Goal: Communication & Community: Answer question/provide support

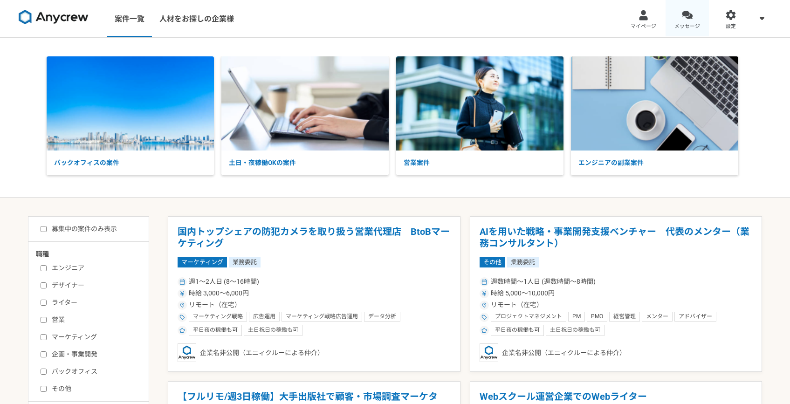
click at [689, 16] on div at bounding box center [687, 15] width 11 height 11
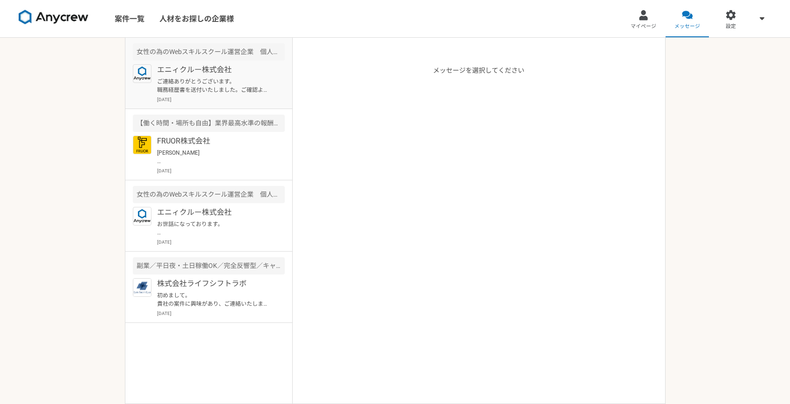
click at [247, 89] on p "ご連絡ありがとうございます。 職務経歴書を送付いたしました。ご確認よろしくお願いいたします。" at bounding box center [214, 85] width 115 height 17
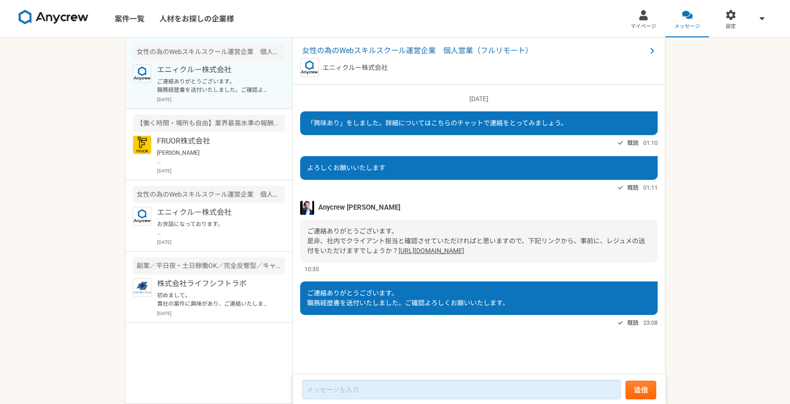
click at [425, 254] on link "[URL][DOMAIN_NAME]" at bounding box center [431, 250] width 66 height 7
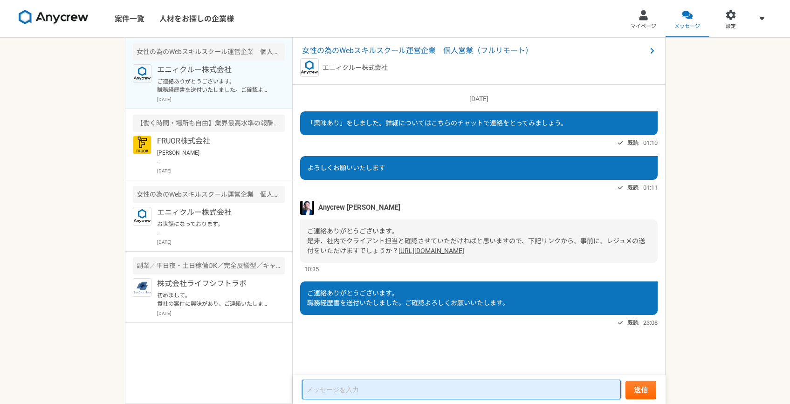
click at [367, 392] on textarea at bounding box center [461, 390] width 319 height 20
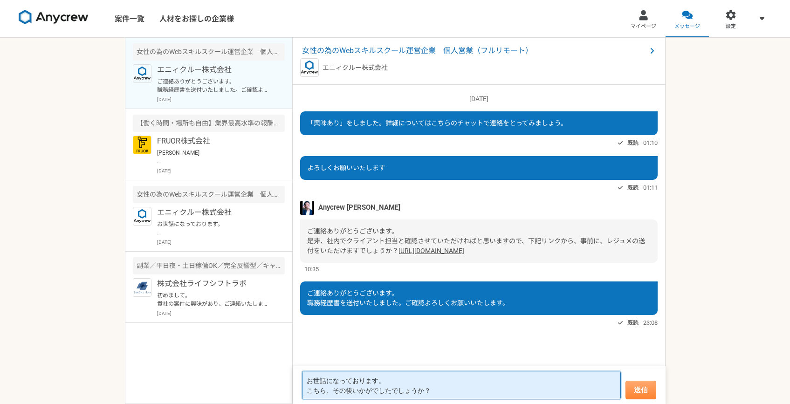
type textarea "お世話になっております。 こちら、その後いかがでしたでしょうか？"
click at [627, 392] on button "送信" at bounding box center [640, 390] width 31 height 19
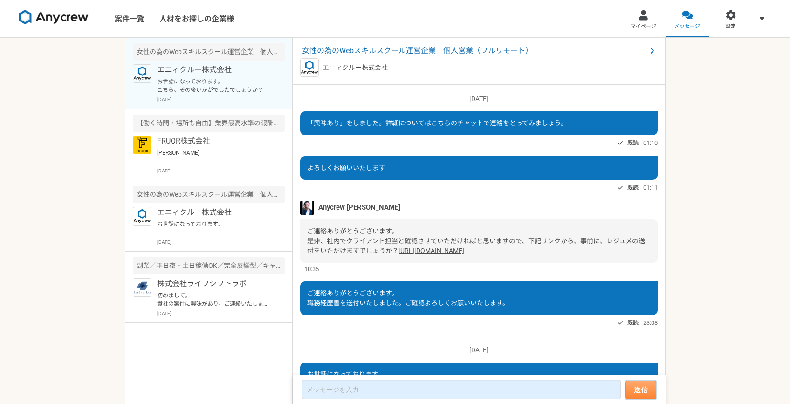
scroll to position [89, 0]
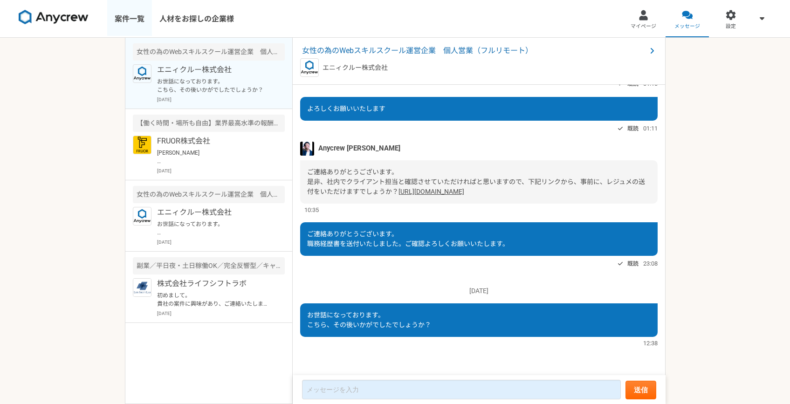
click at [130, 20] on link "案件一覧" at bounding box center [129, 18] width 45 height 37
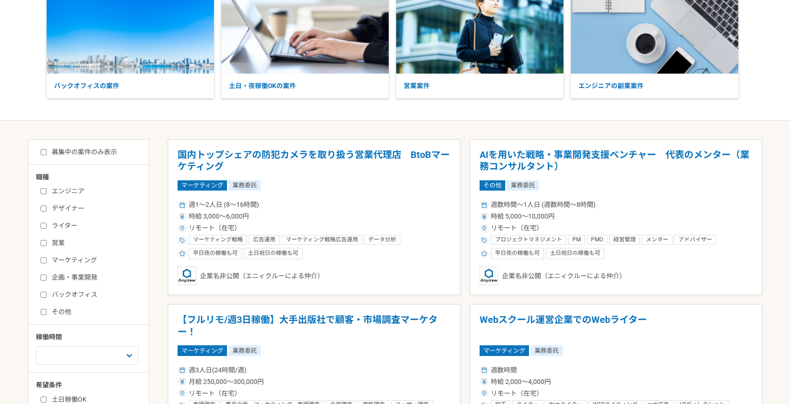
scroll to position [248, 0]
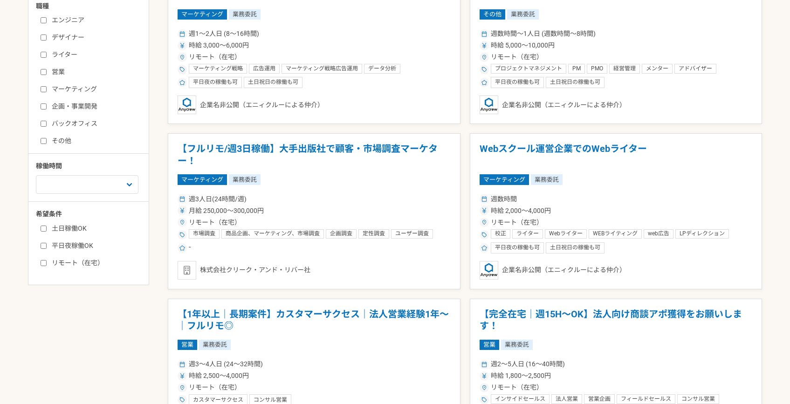
click at [61, 69] on label "営業" at bounding box center [94, 72] width 107 height 10
click at [47, 69] on input "営業" at bounding box center [44, 72] width 6 height 6
checkbox input "true"
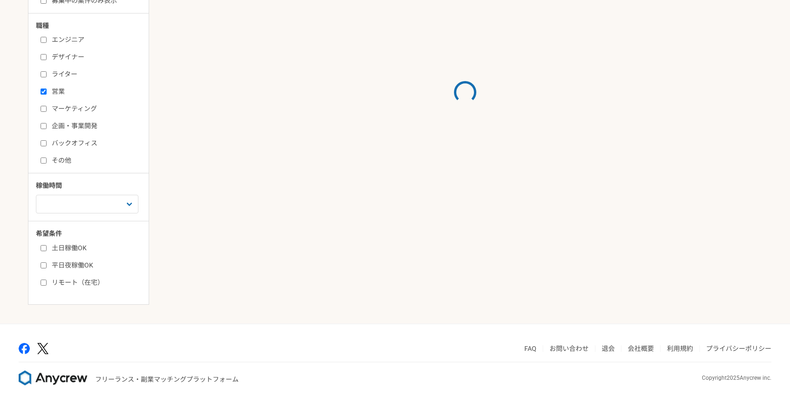
scroll to position [248, 0]
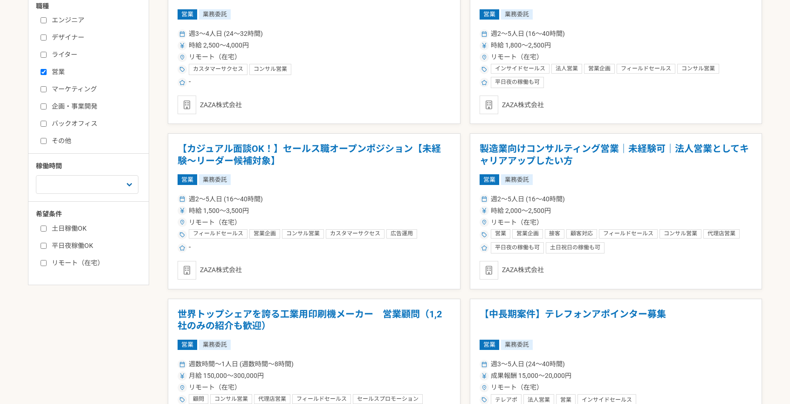
click at [72, 228] on label "土日稼働OK" at bounding box center [94, 229] width 107 height 10
click at [47, 228] on input "土日稼働OK" at bounding box center [44, 228] width 6 height 6
checkbox input "true"
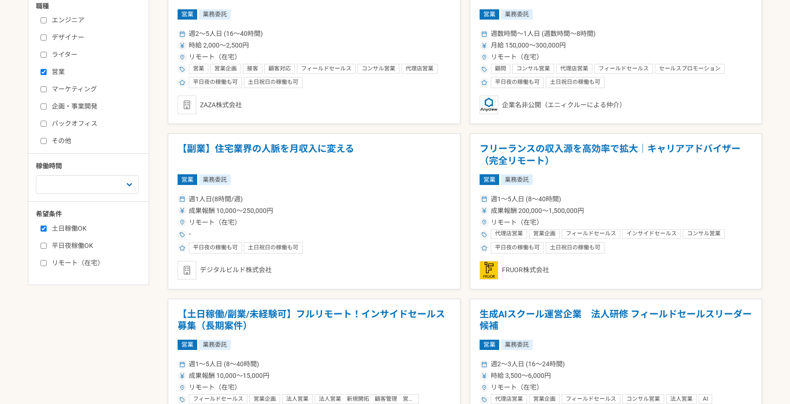
click at [72, 242] on label "平日夜稼働OK" at bounding box center [94, 246] width 107 height 10
click at [47, 243] on input "平日夜稼働OK" at bounding box center [44, 246] width 6 height 6
checkbox input "true"
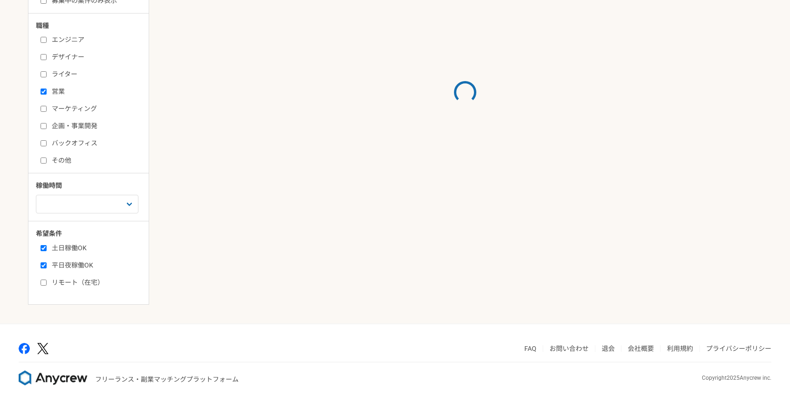
scroll to position [248, 0]
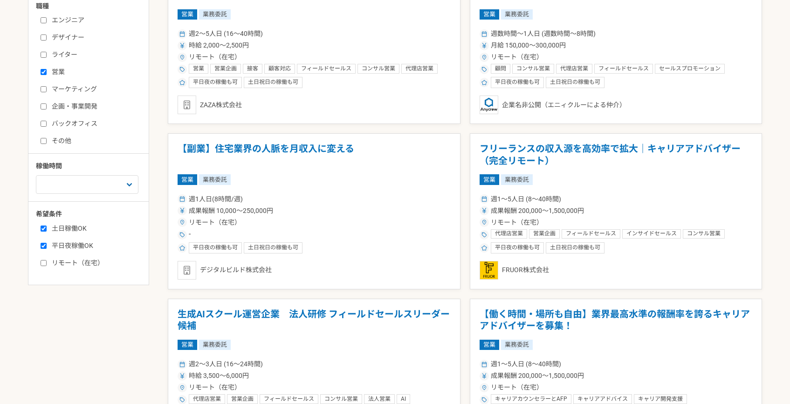
click at [62, 259] on label "リモート（在宅）" at bounding box center [94, 263] width 107 height 10
click at [47, 260] on input "リモート（在宅）" at bounding box center [44, 263] width 6 height 6
checkbox input "true"
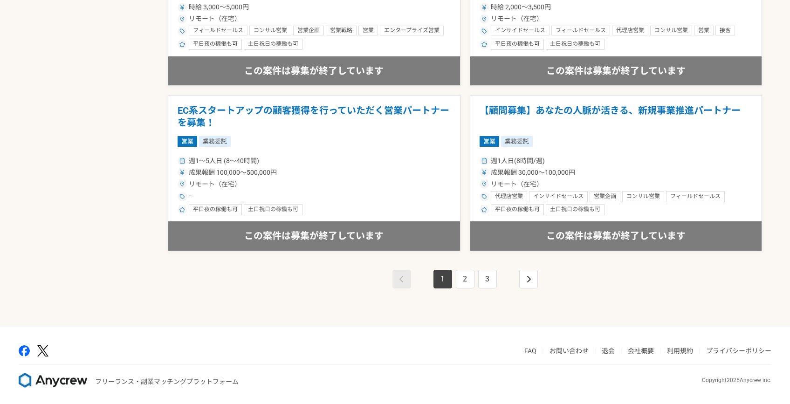
scroll to position [1610, 0]
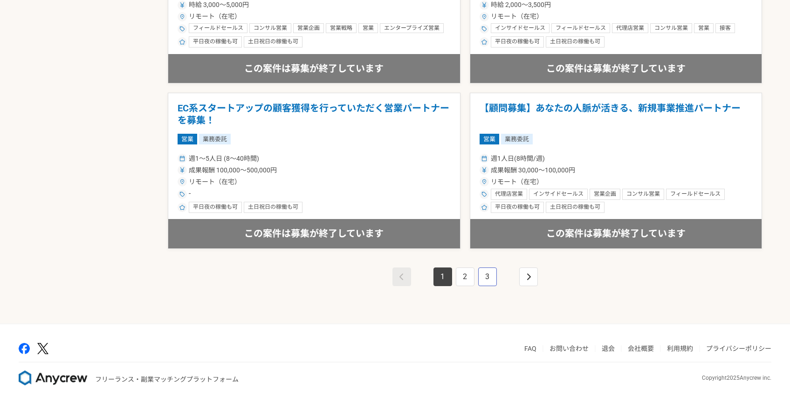
click at [485, 281] on link "3" at bounding box center [487, 276] width 19 height 19
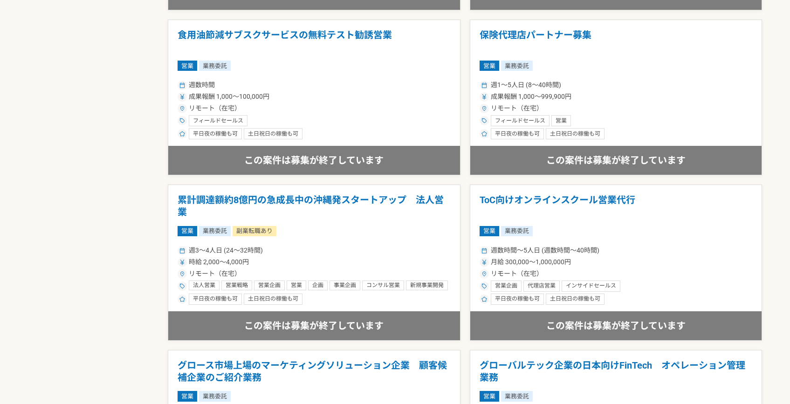
scroll to position [1563, 0]
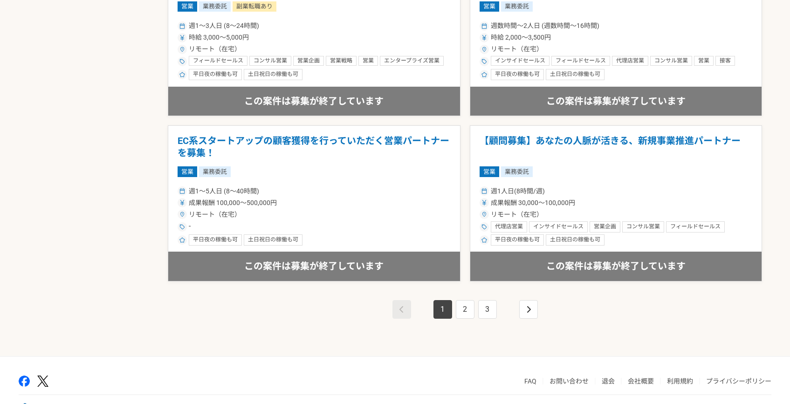
scroll to position [1610, 0]
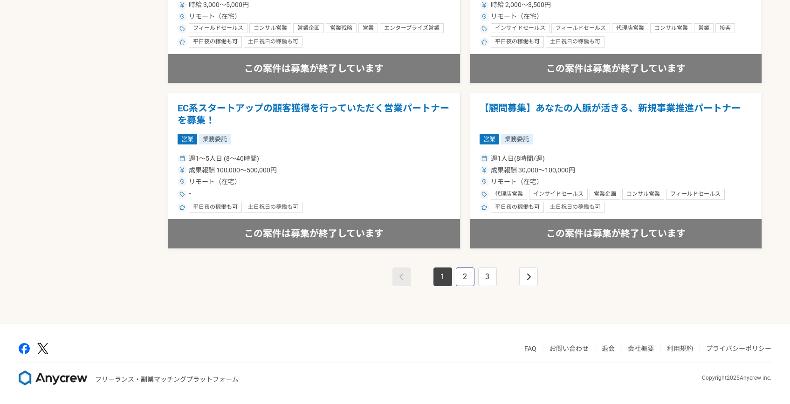
click at [469, 275] on link "2" at bounding box center [465, 276] width 19 height 19
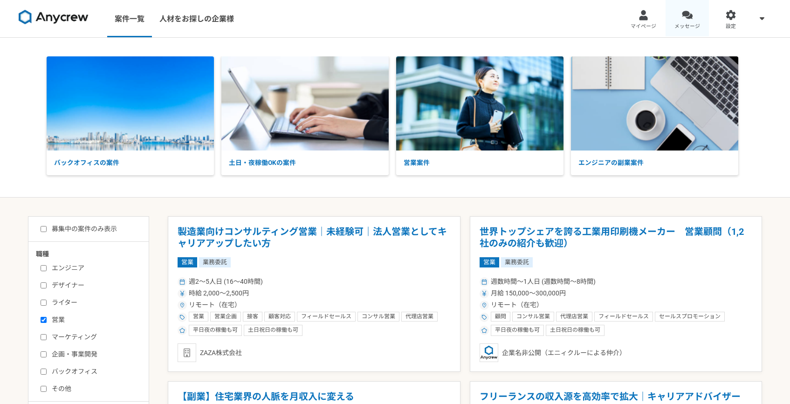
click at [688, 19] on div at bounding box center [687, 15] width 11 height 11
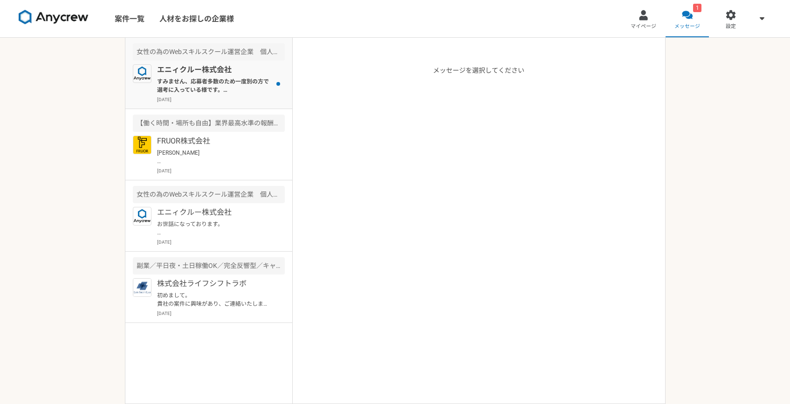
click at [227, 87] on p "すみません、応募者多数のため一度別の方で選考に入っている様です。 ただ、毎月数名の採用はいただけるクライアント様になりますので、来月のご紹介で進められるかと思…" at bounding box center [214, 85] width 115 height 17
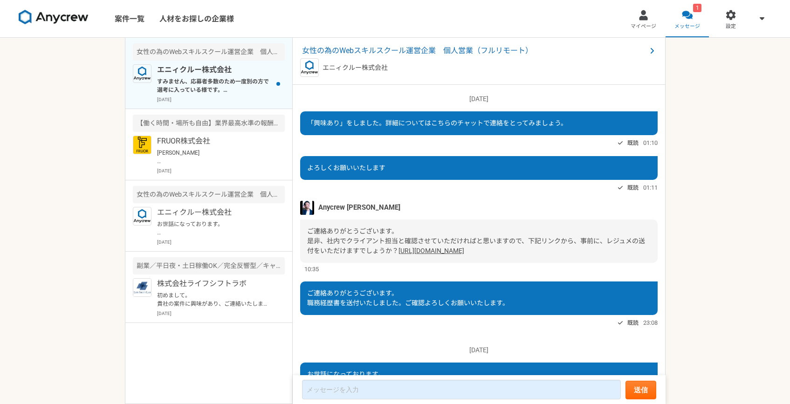
scroll to position [210, 0]
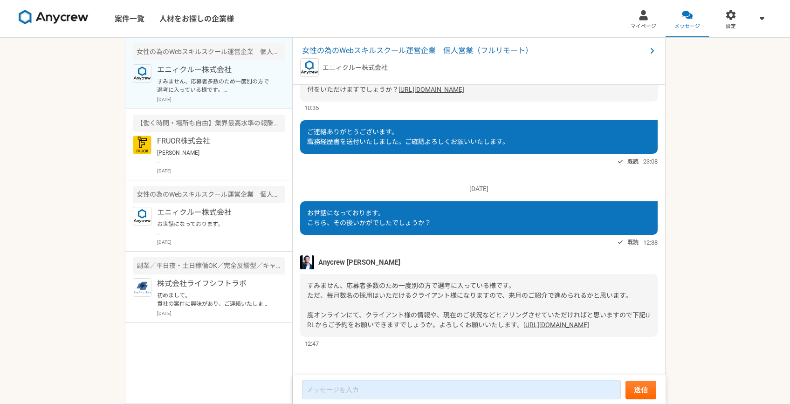
click at [523, 323] on link "[URL][DOMAIN_NAME]" at bounding box center [556, 324] width 66 height 7
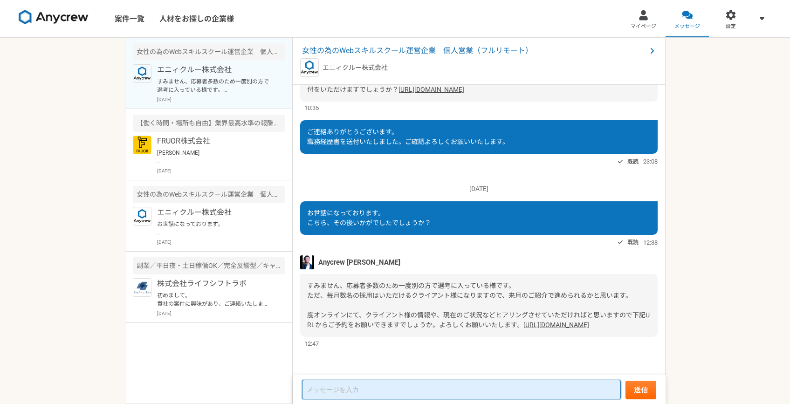
click at [349, 388] on textarea at bounding box center [461, 390] width 319 height 20
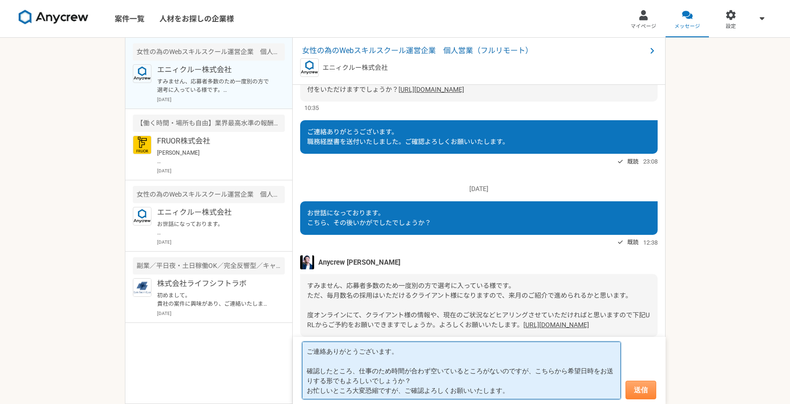
type textarea "ご連絡ありがとうございます。 確認したところ、仕事のため時間が合わず空いているところがないのですが、こちらから希望日時をお送りする形でもよろしいでしょうか？ …"
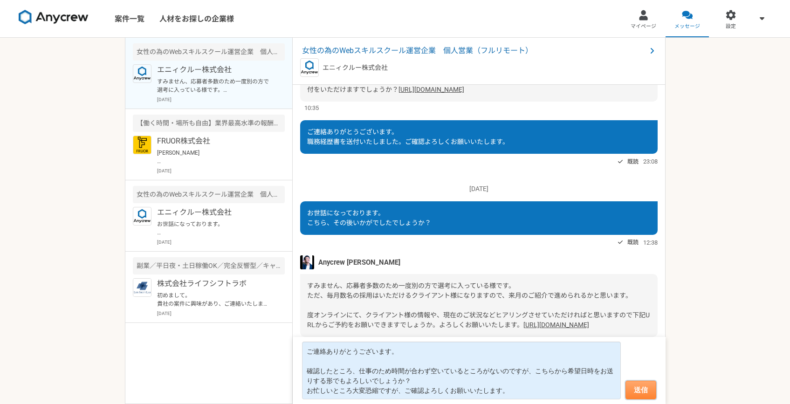
click at [627, 386] on button "送信" at bounding box center [640, 390] width 31 height 19
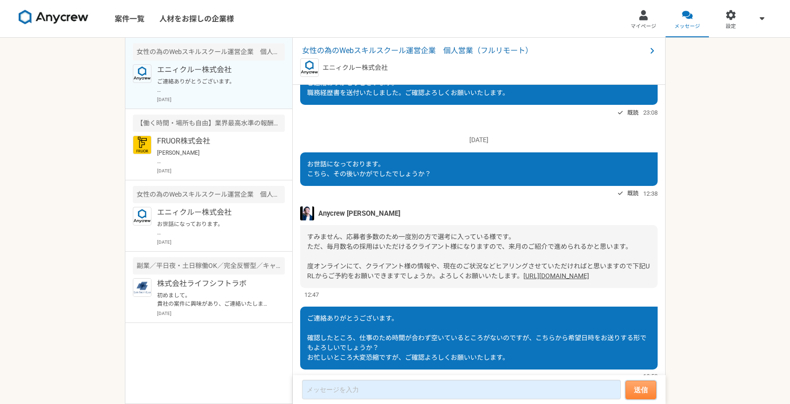
scroll to position [292, 0]
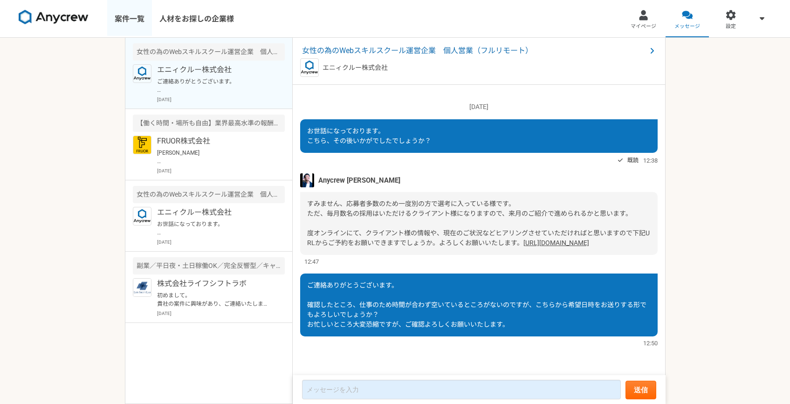
click at [116, 18] on link "案件一覧" at bounding box center [129, 18] width 45 height 37
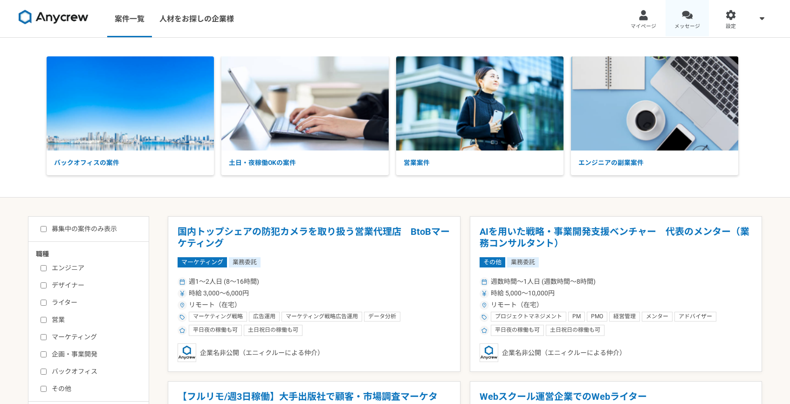
click at [680, 28] on span "メッセージ" at bounding box center [687, 26] width 26 height 7
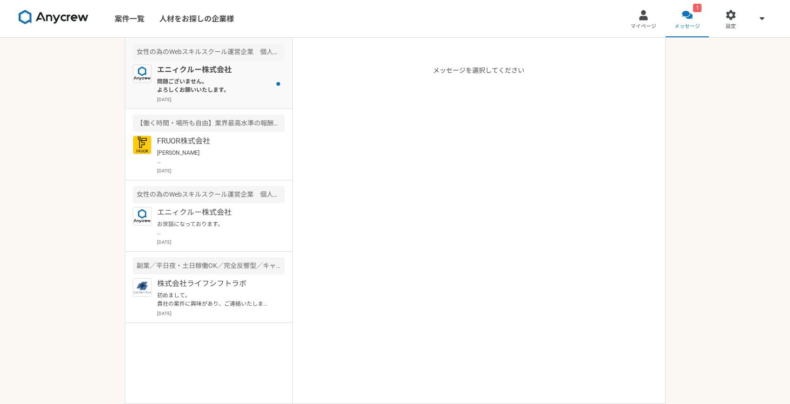
click at [226, 93] on p "問題ございません。 よろしくお願いいたします。" at bounding box center [214, 85] width 115 height 17
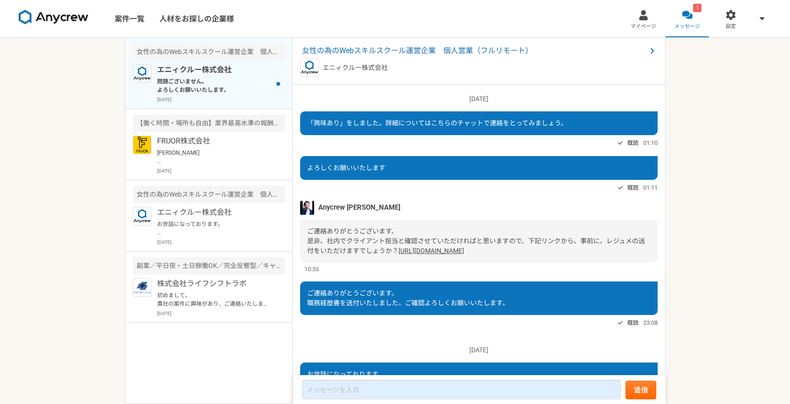
scroll to position [365, 0]
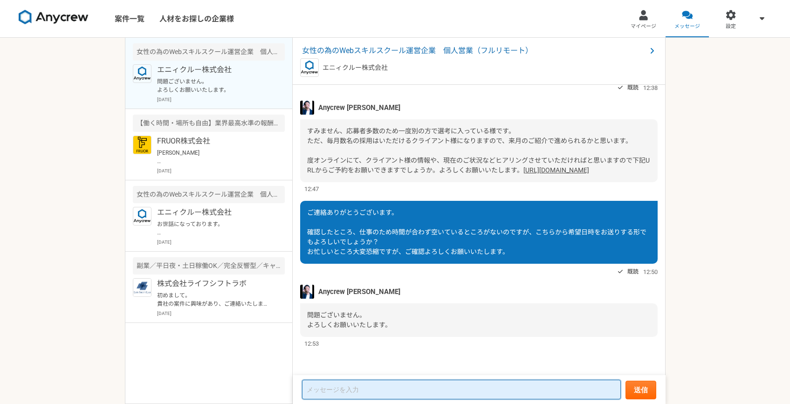
click at [318, 392] on textarea at bounding box center [461, 390] width 319 height 20
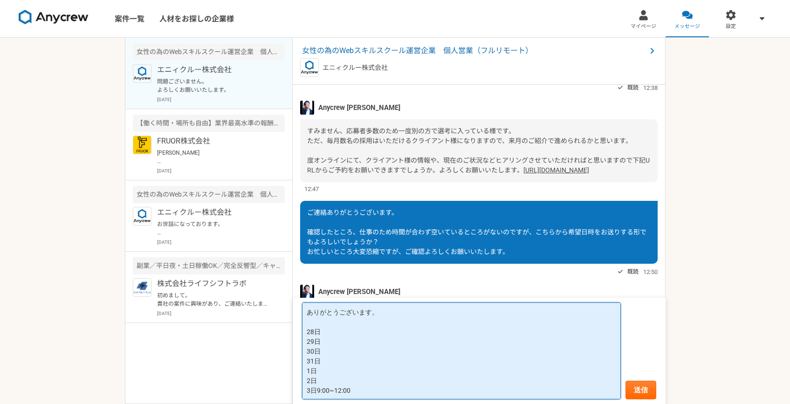
click at [354, 391] on textarea "ありがとうございます。 28日 29日 30日 31日 1日 2日 3日9:00~12:00" at bounding box center [461, 350] width 319 height 97
drag, startPoint x: 321, startPoint y: 334, endPoint x: 370, endPoint y: 334, distance: 48.9
click at [370, 334] on textarea "ありがとうございます。 28日20:30~23:00 29日 30日9:00~12:00 31日 1日 2日 3日8:30~10:00" at bounding box center [461, 350] width 319 height 97
click at [344, 339] on textarea "ありがとうございます。 28日20:30~23:00 29日 30日9:00~12:00 31日 1日 2日 3日8:30~10:00" at bounding box center [461, 350] width 319 height 97
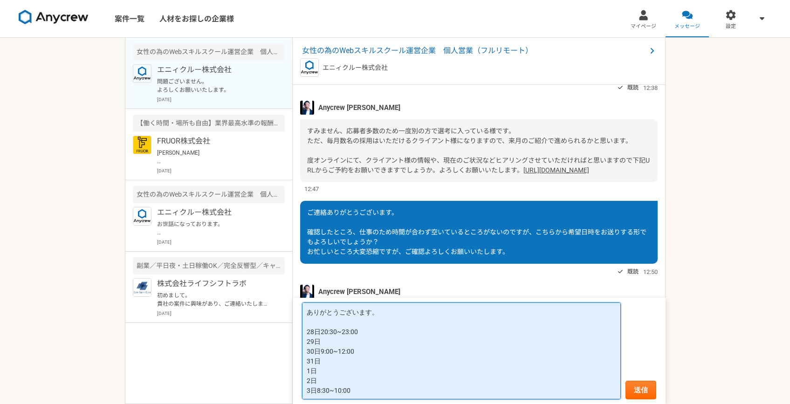
paste textarea "20:30~23:00"
click at [330, 363] on textarea "ありがとうございます。 28日20:30~23:00 29日20:30~23:00 30日9:00~12:00 31日 1日 2日 3日8:30~10:00" at bounding box center [461, 350] width 319 height 97
paste textarea "20:30~23:00"
click at [326, 370] on textarea "ありがとうございます。 28日20:30~23:00 29日20:30~23:00 30日9:00~12:00 31日20:30~23:00 1日 2日 3日…" at bounding box center [461, 350] width 319 height 97
paste textarea "20:30~23:00"
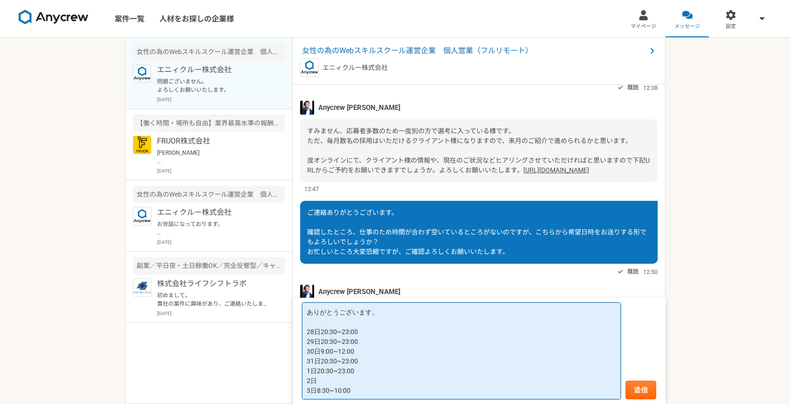
click at [326, 379] on textarea "ありがとうございます。 28日20:30~23:00 29日20:30~23:00 30日9:00~12:00 31日20:30~23:00 1日20:30~…" at bounding box center [461, 350] width 319 height 97
paste textarea "20:30~23:00"
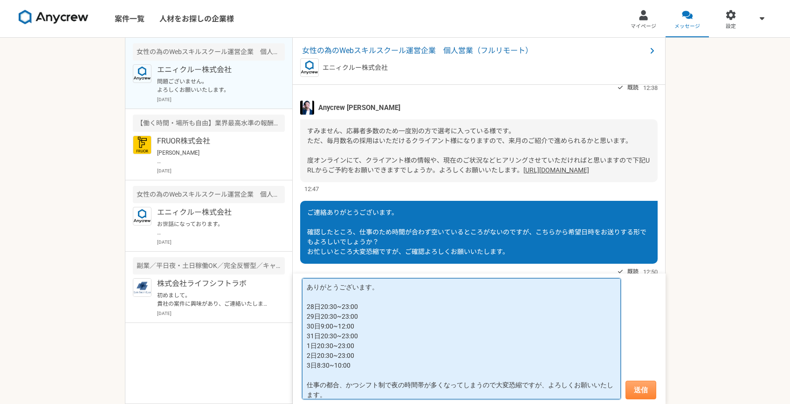
type textarea "ありがとうございます。 28日20:30~23:00 29日20:30~23:00 30日9:00~12:00 31日20:30~23:00 1日20:30~…"
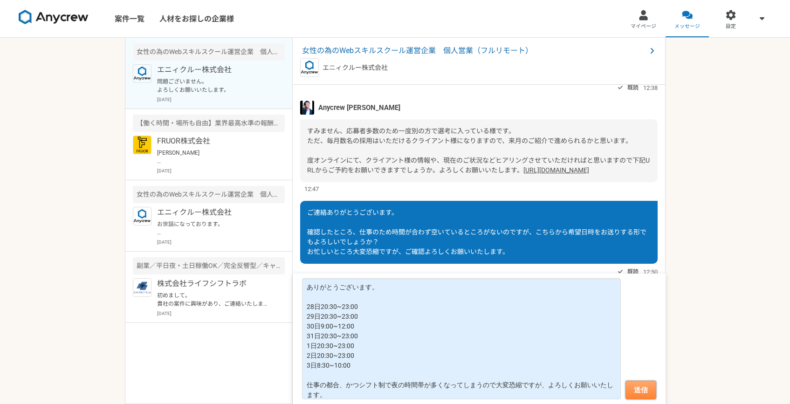
click at [629, 394] on button "送信" at bounding box center [640, 390] width 31 height 19
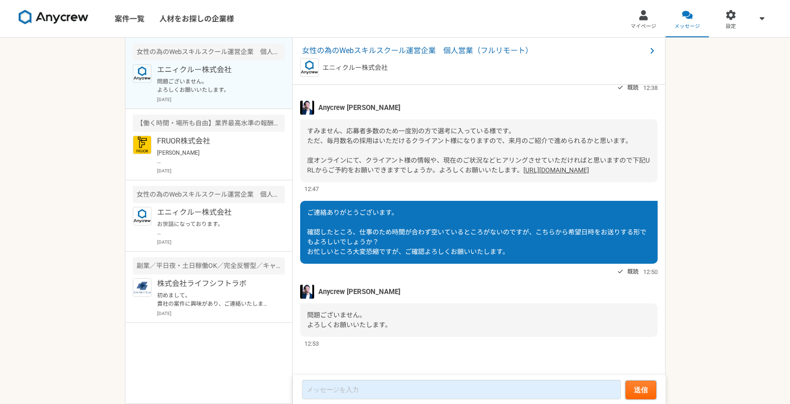
scroll to position [505, 0]
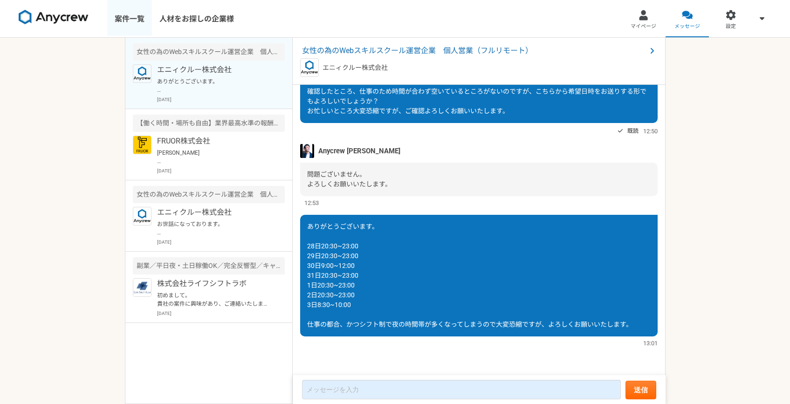
click at [128, 23] on link "案件一覧" at bounding box center [129, 18] width 45 height 37
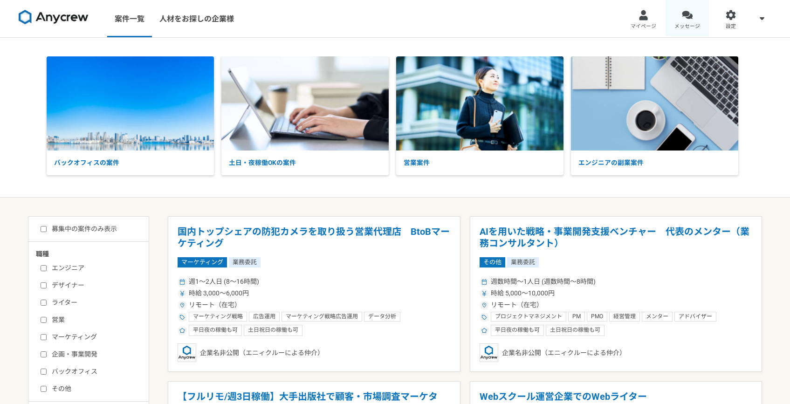
click at [679, 23] on span "メッセージ" at bounding box center [687, 26] width 26 height 7
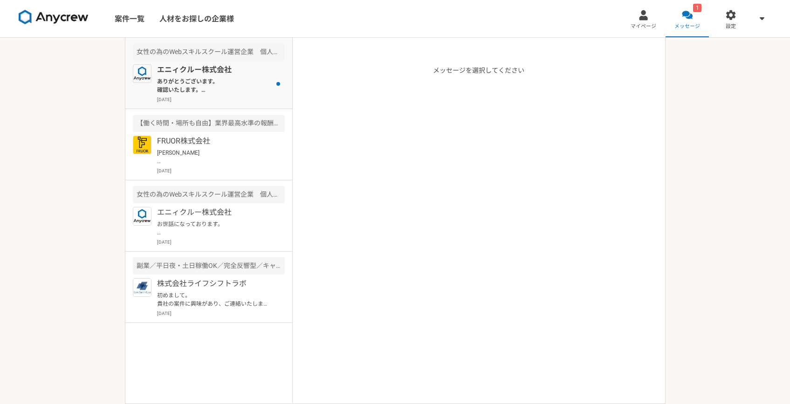
click at [220, 86] on p "ありがとうございます。 確認いたします。 時間を見てますと副業でのご支援がリソース的に可能でしょうか？クライアントが平日夜間（22時まで）[DATE]お休みに…" at bounding box center [214, 85] width 115 height 17
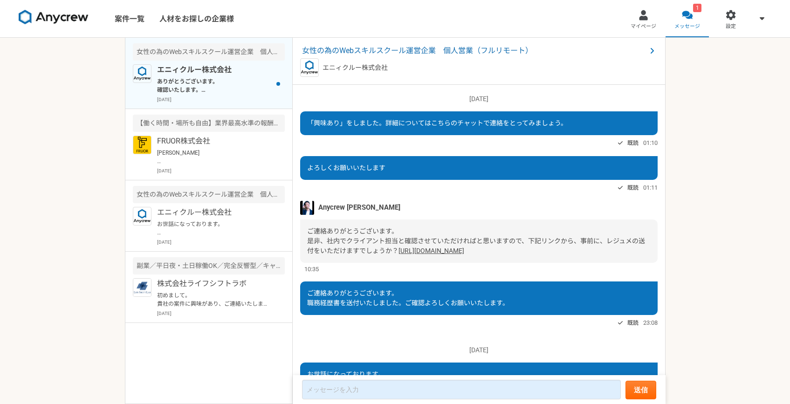
scroll to position [627, 0]
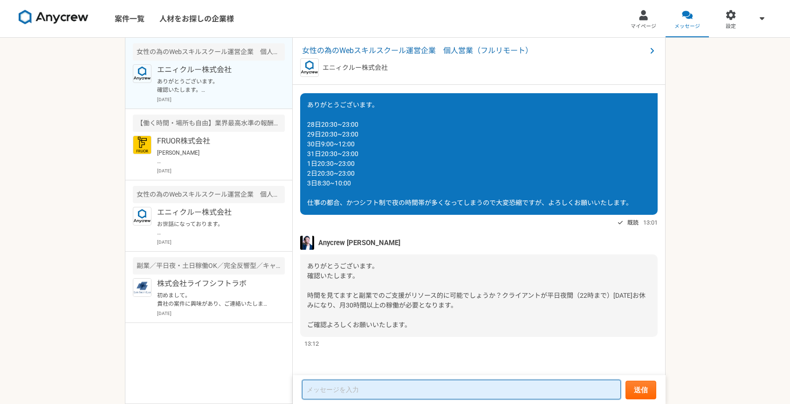
click at [391, 389] on textarea at bounding box center [461, 390] width 319 height 20
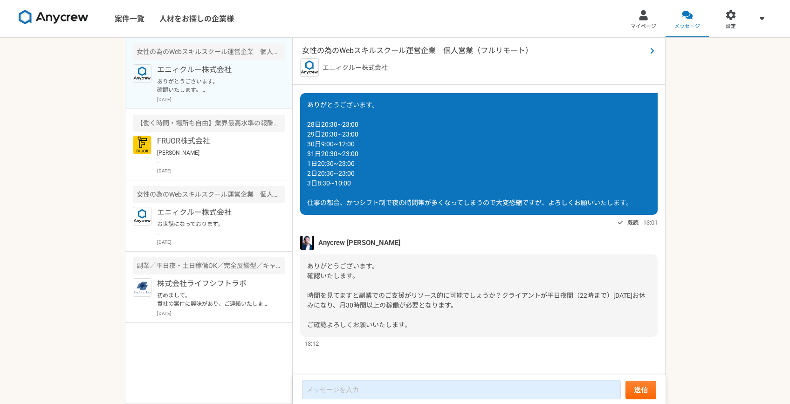
click at [468, 50] on span "女性の為のWebスキルスクール運営企業　個人営業（フルリモート）" at bounding box center [474, 50] width 344 height 11
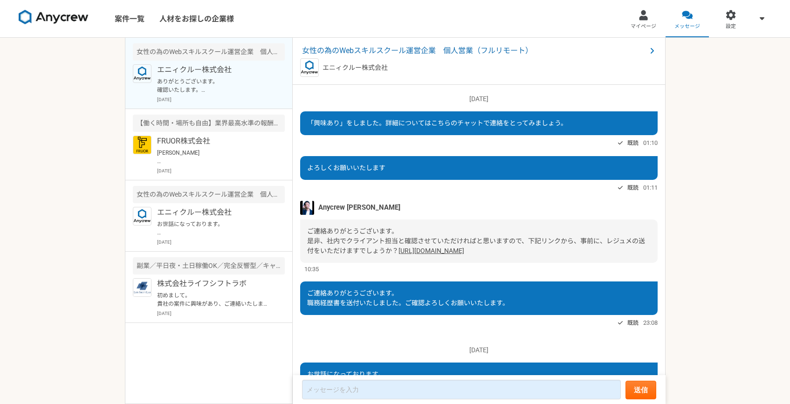
scroll to position [627, 0]
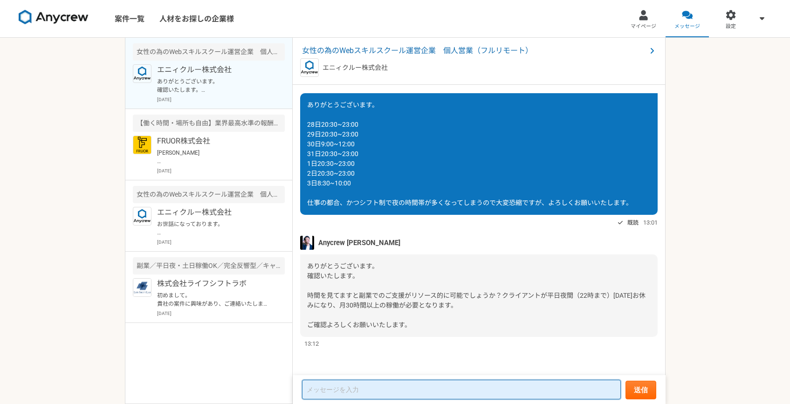
click at [347, 384] on textarea at bounding box center [461, 390] width 319 height 20
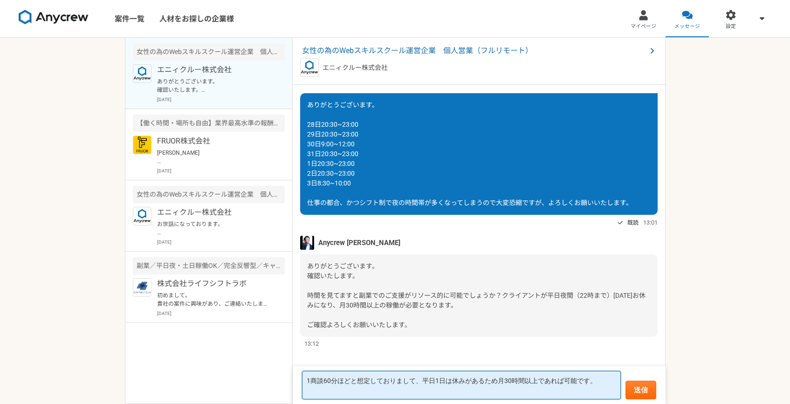
click at [421, 381] on textarea "1商談60分ほどと想定しておりまして、平日1日は休みがあるため月30時間以上であれば可能です。" at bounding box center [461, 385] width 319 height 28
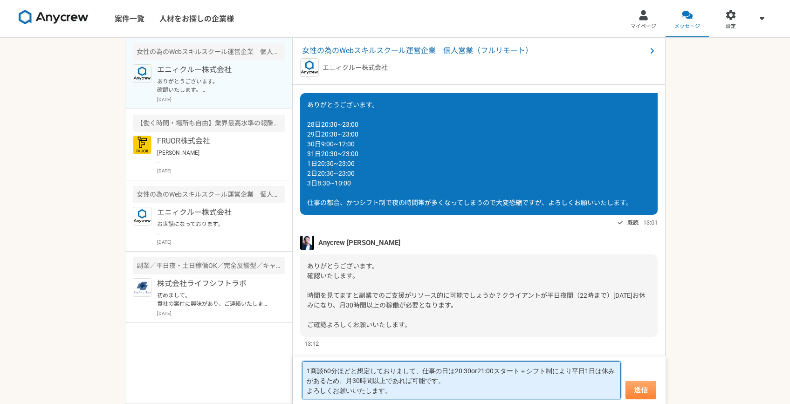
type textarea "1商談60分ほどと想定しておりまして、仕事の日は20:30or21:00スタート＋シフト制により平日1日は休みがあるため、月30時間以上であれば可能です。 よ…"
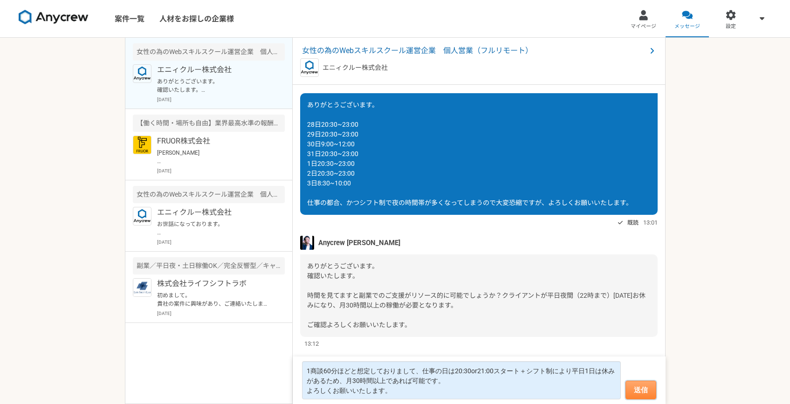
click at [635, 388] on button "送信" at bounding box center [640, 390] width 31 height 19
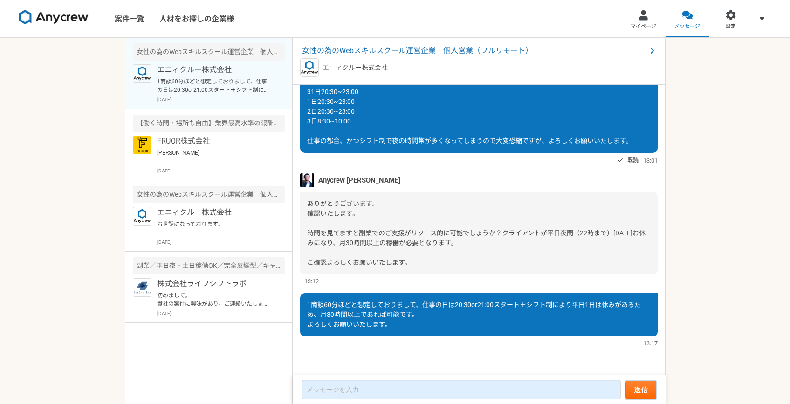
scroll to position [645, 0]
click at [134, 17] on link "案件一覧" at bounding box center [129, 18] width 45 height 37
